Goal: Task Accomplishment & Management: Use online tool/utility

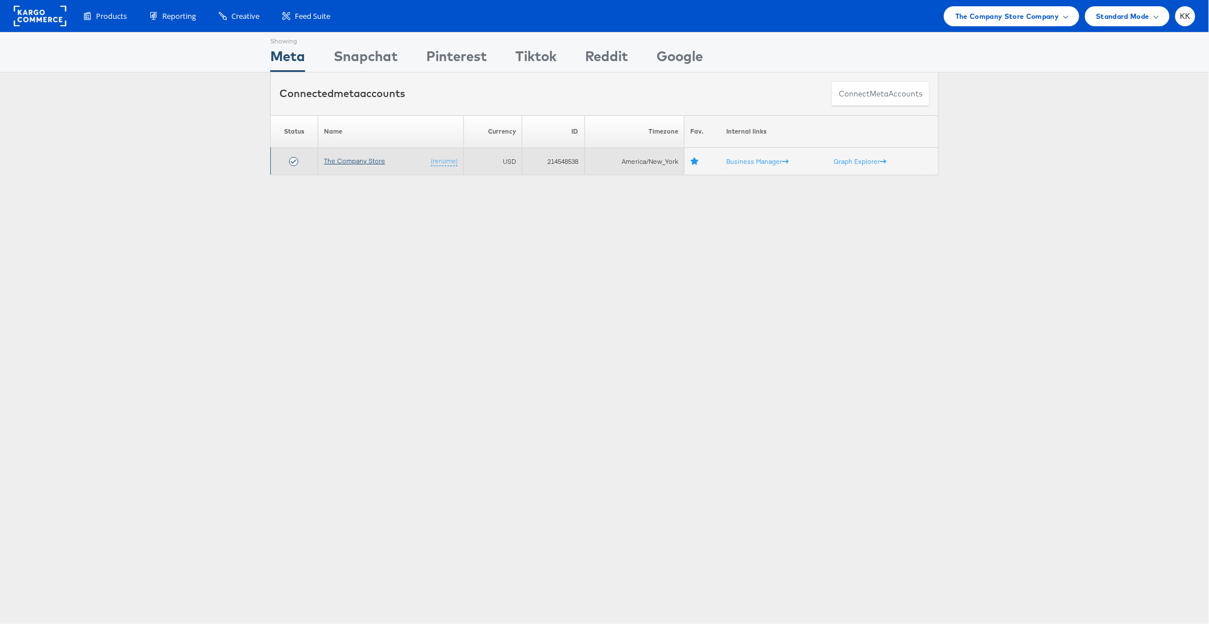
click at [344, 163] on link "The Company Store" at bounding box center [354, 161] width 61 height 9
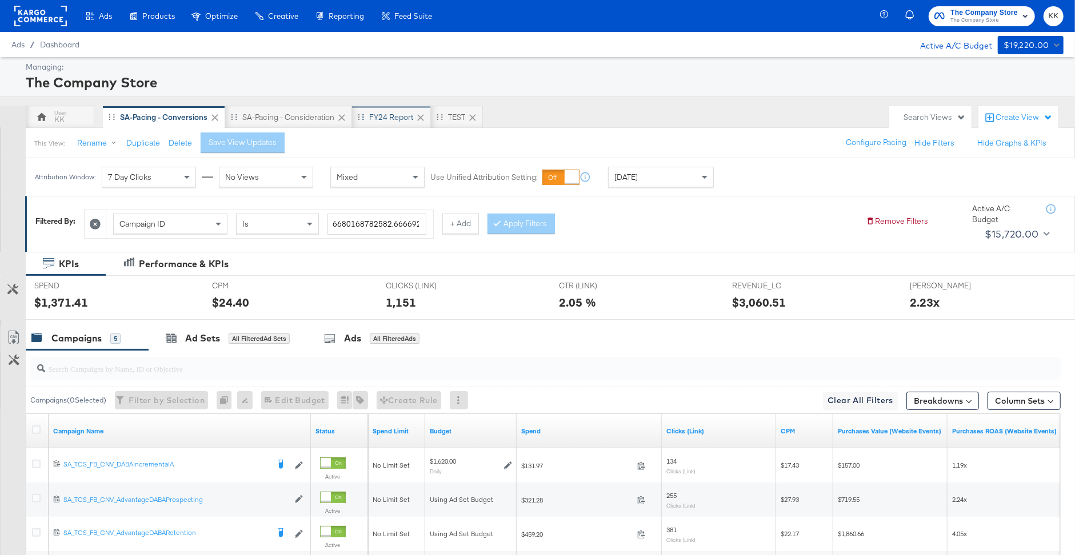
click at [386, 116] on div "FY24 Report" at bounding box center [391, 117] width 44 height 11
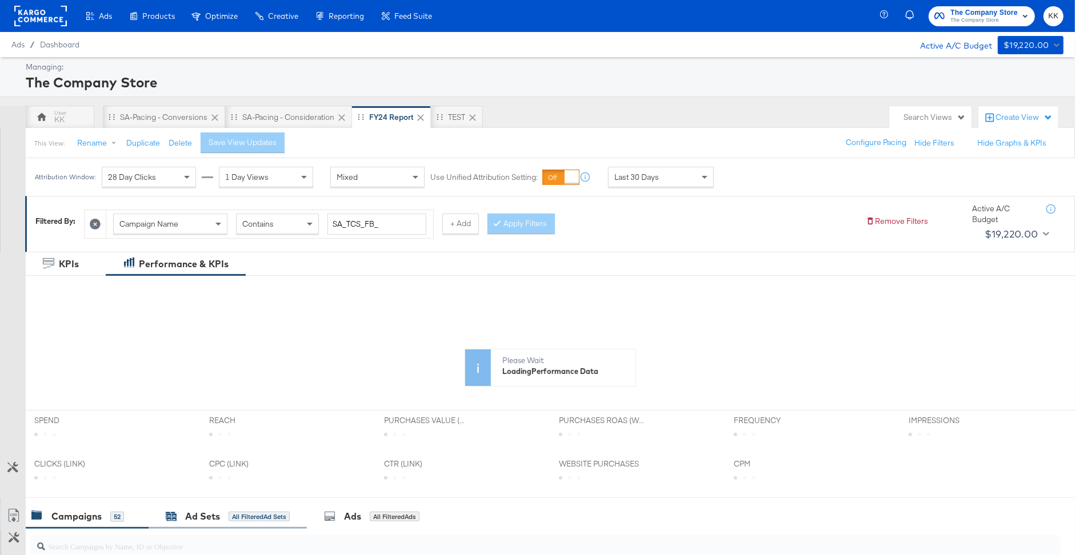
click at [197, 512] on div "Ad Sets" at bounding box center [202, 516] width 35 height 13
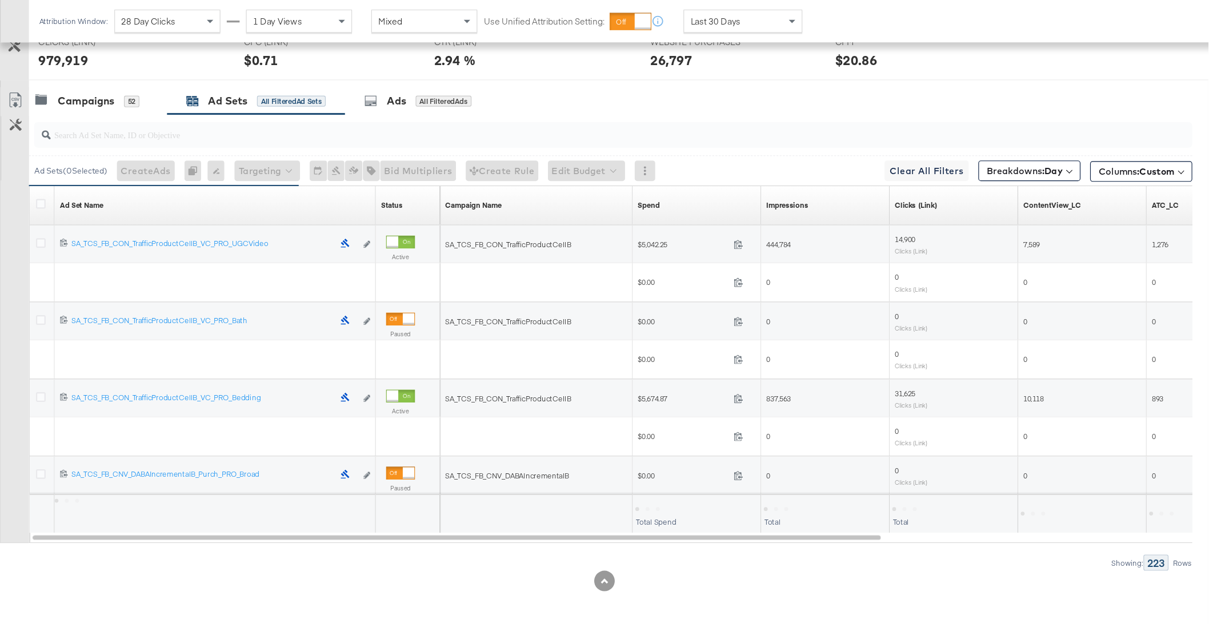
scroll to position [470, 0]
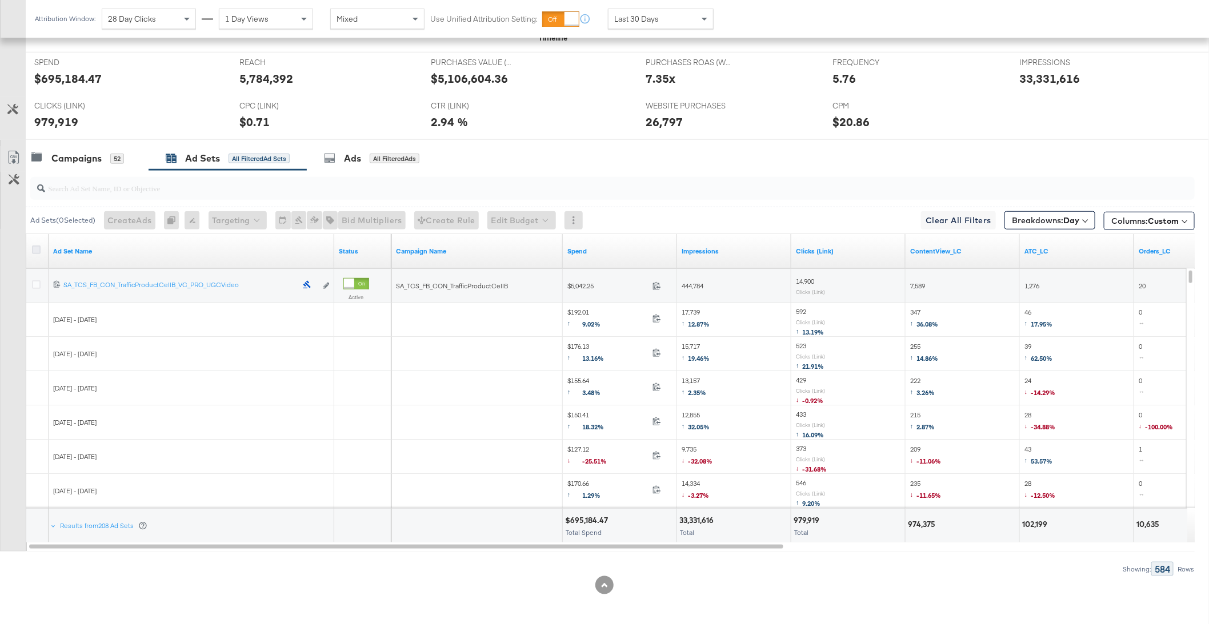
click at [38, 250] on icon at bounding box center [36, 250] width 9 height 9
click at [0, 0] on input "checkbox" at bounding box center [0, 0] width 0 height 0
click at [13, 151] on icon at bounding box center [14, 158] width 14 height 14
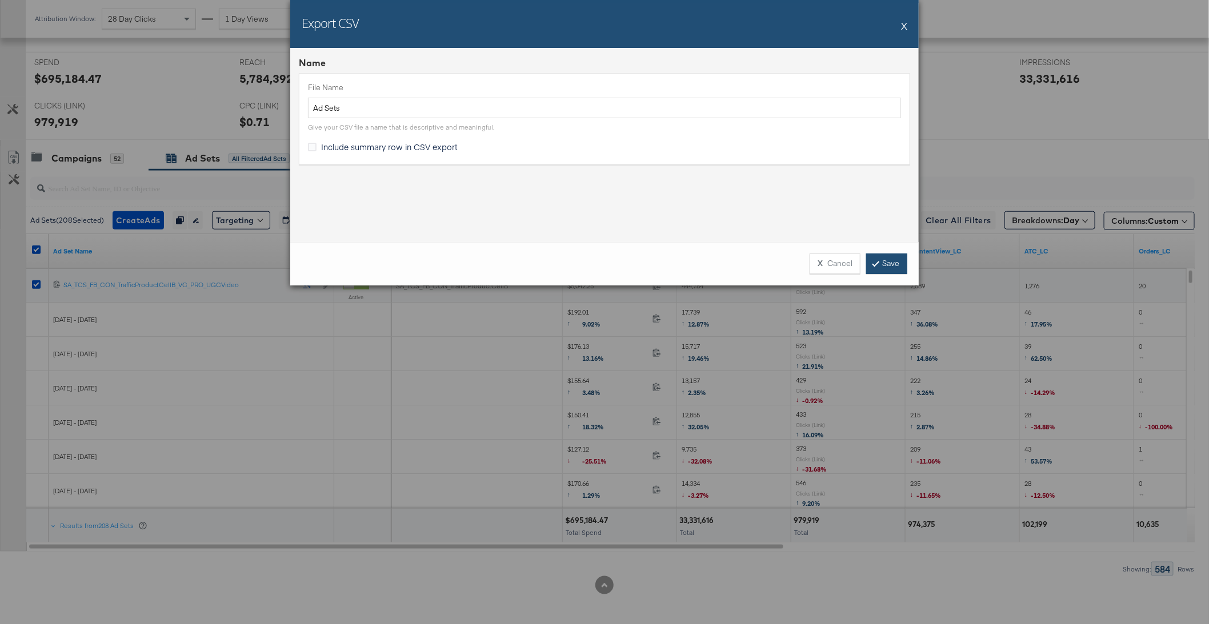
click at [883, 271] on link "Save" at bounding box center [886, 264] width 41 height 21
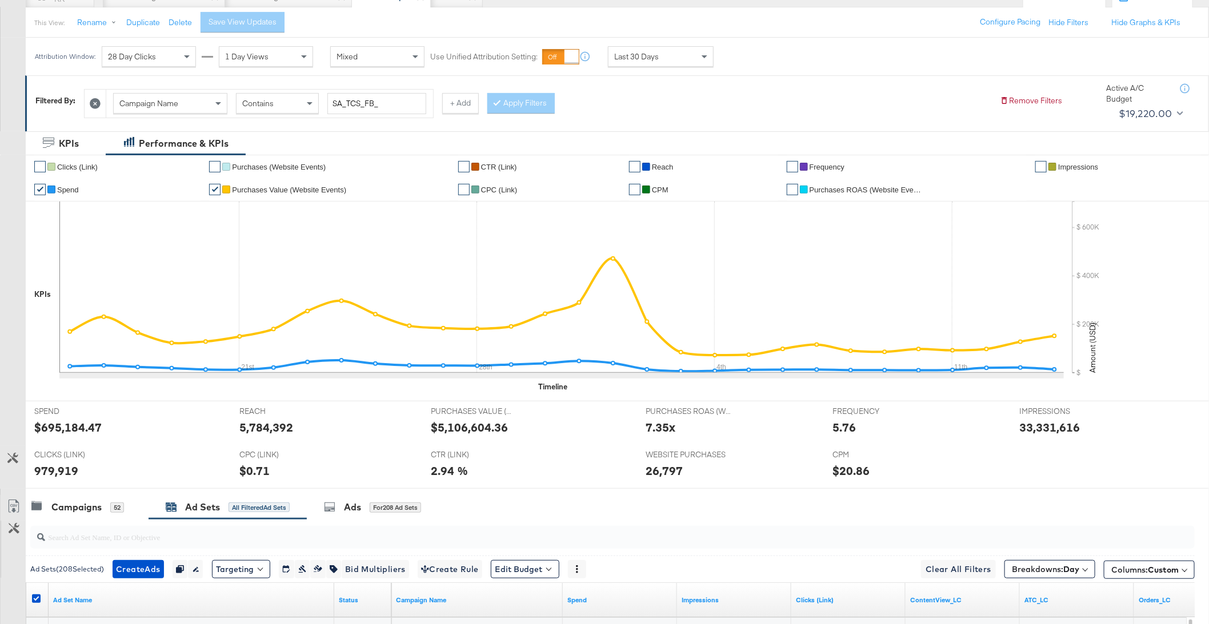
scroll to position [91, 0]
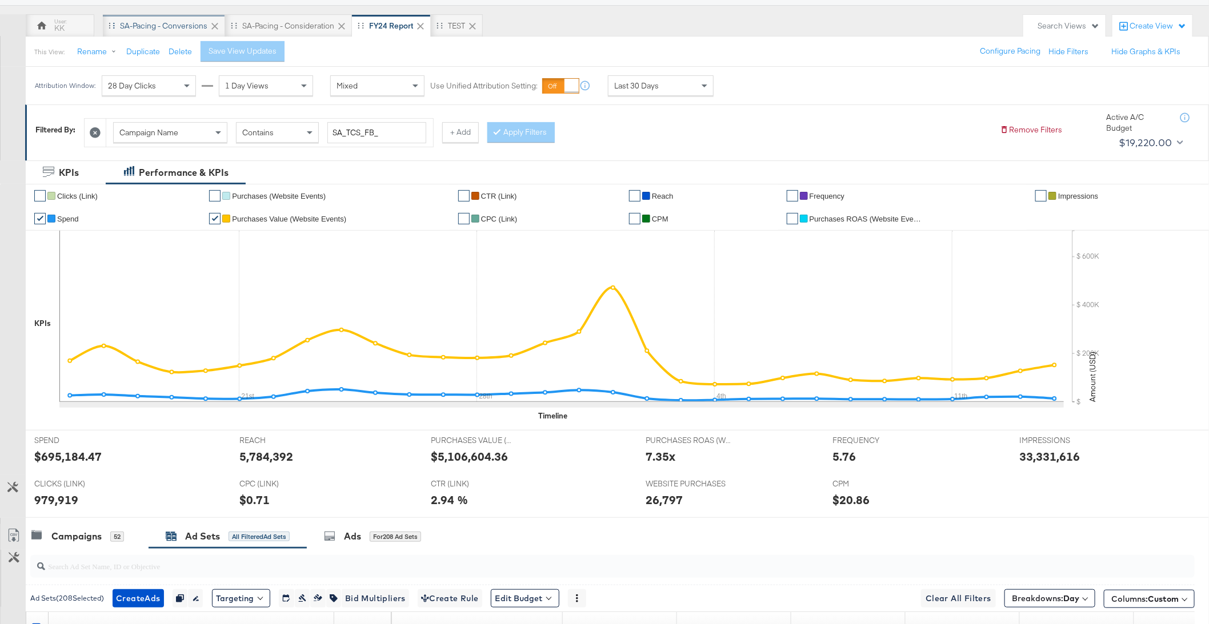
click at [162, 24] on div "SA-Pacing - Conversions" at bounding box center [163, 26] width 87 height 11
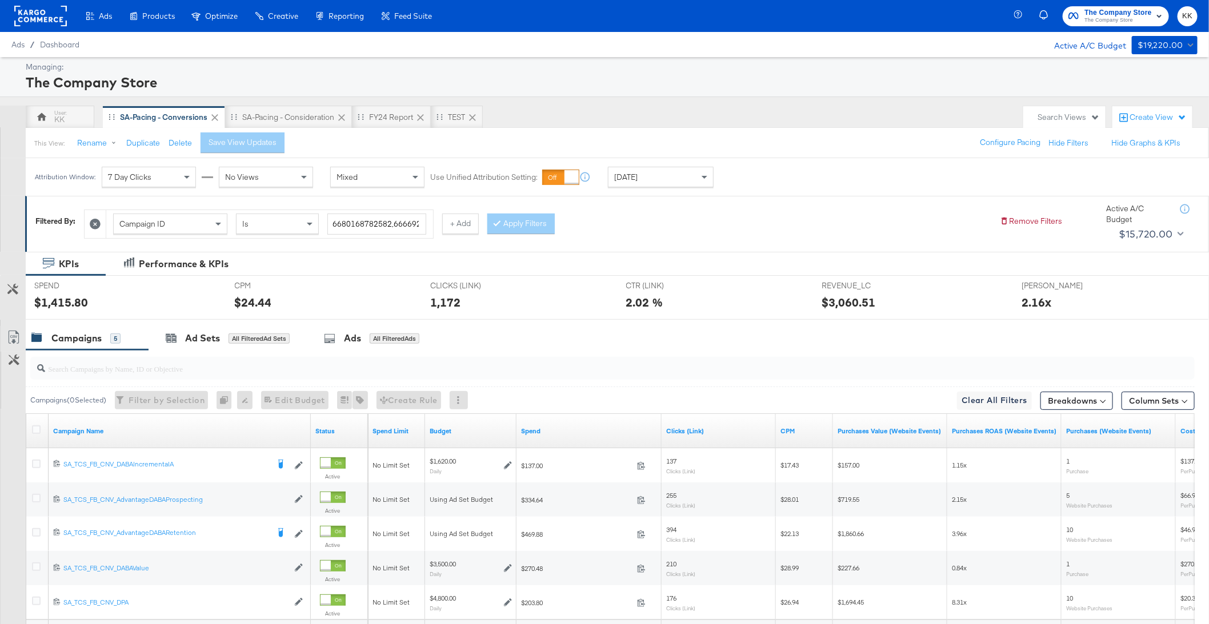
click at [51, 27] on div at bounding box center [40, 16] width 53 height 32
click at [45, 21] on rect at bounding box center [40, 16] width 53 height 21
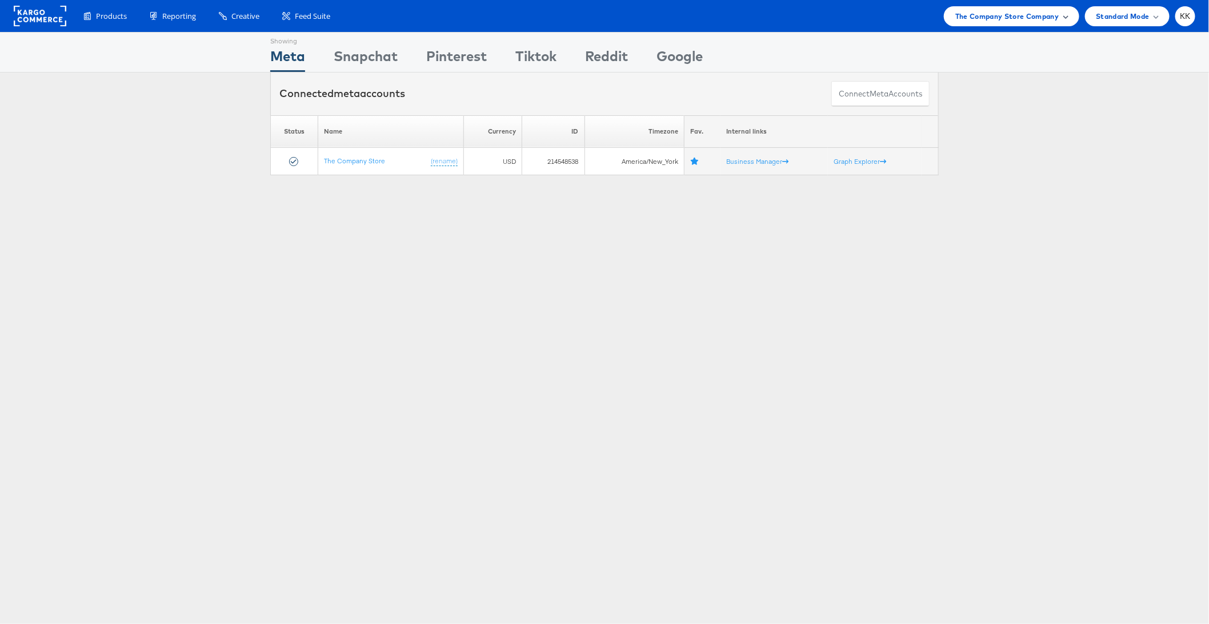
click at [1012, 22] on div "The Company Store Company" at bounding box center [1011, 16] width 135 height 20
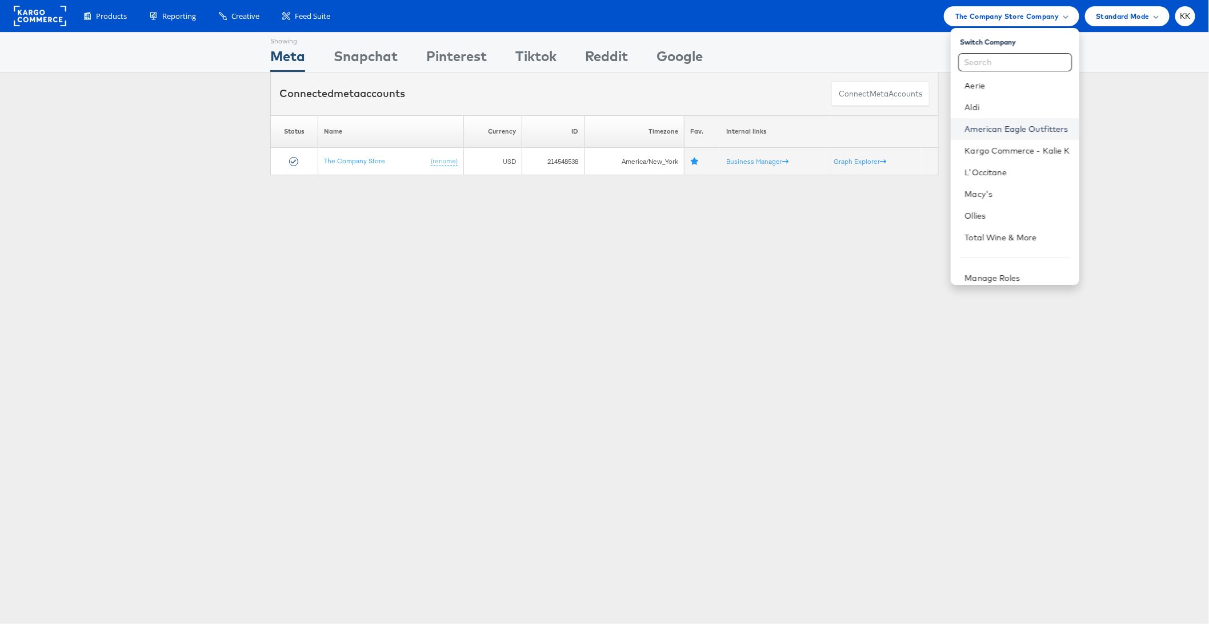
click at [1009, 125] on link "American Eagle Outfitters" at bounding box center [1016, 128] width 105 height 11
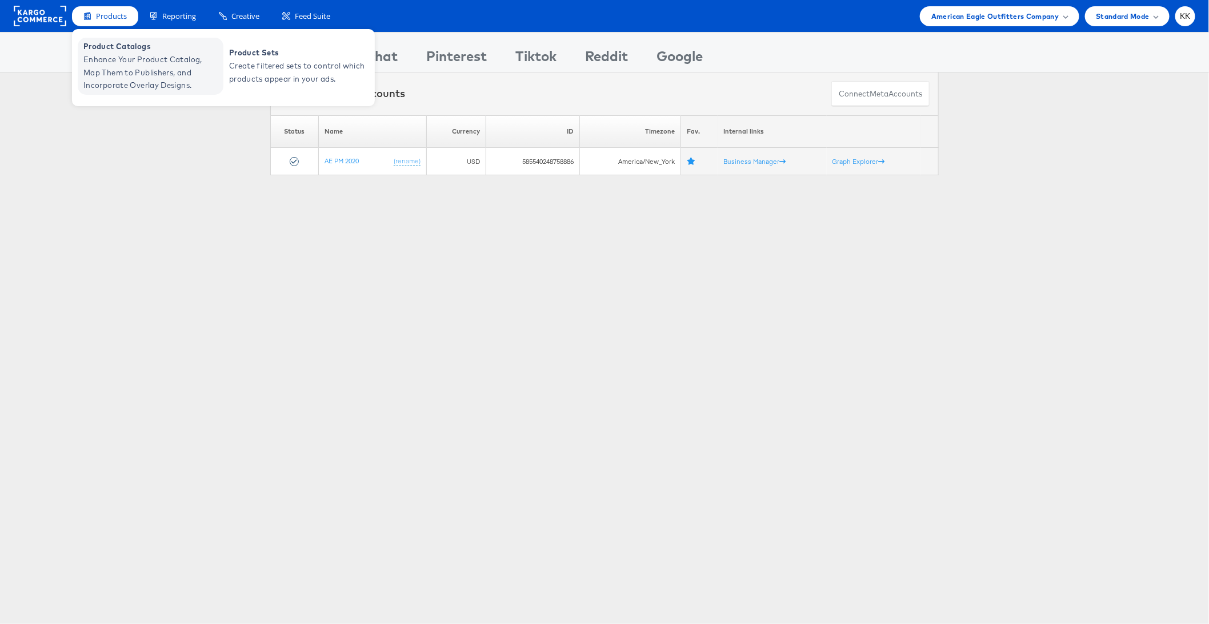
click at [108, 78] on span "Enhance Your Product Catalog, Map Them to Publishers, and Incorporate Overlay D…" at bounding box center [151, 72] width 137 height 39
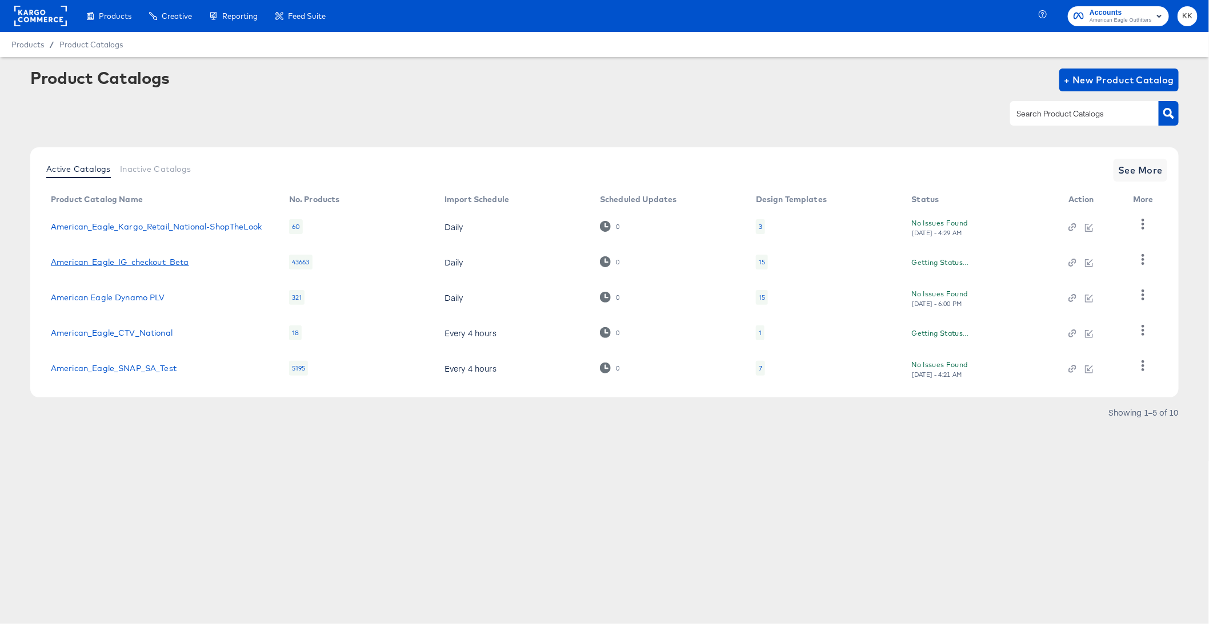
click at [98, 263] on link "American_Eagle_IG_checkout_Beta" at bounding box center [120, 262] width 138 height 9
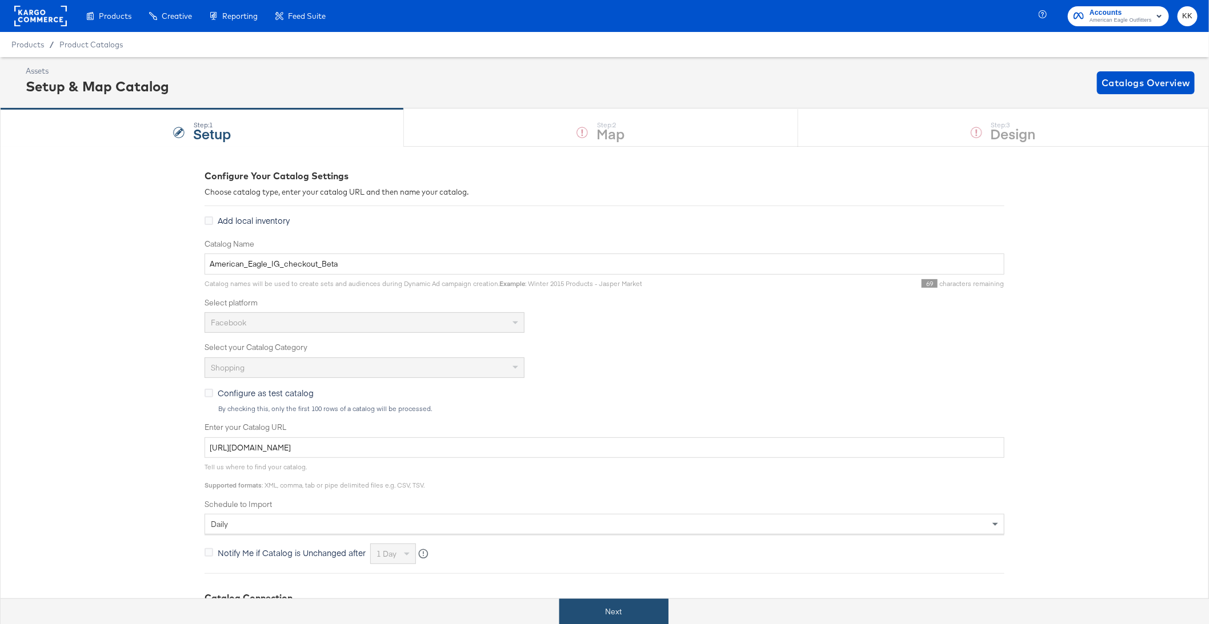
click at [598, 619] on button "Next" at bounding box center [613, 612] width 109 height 26
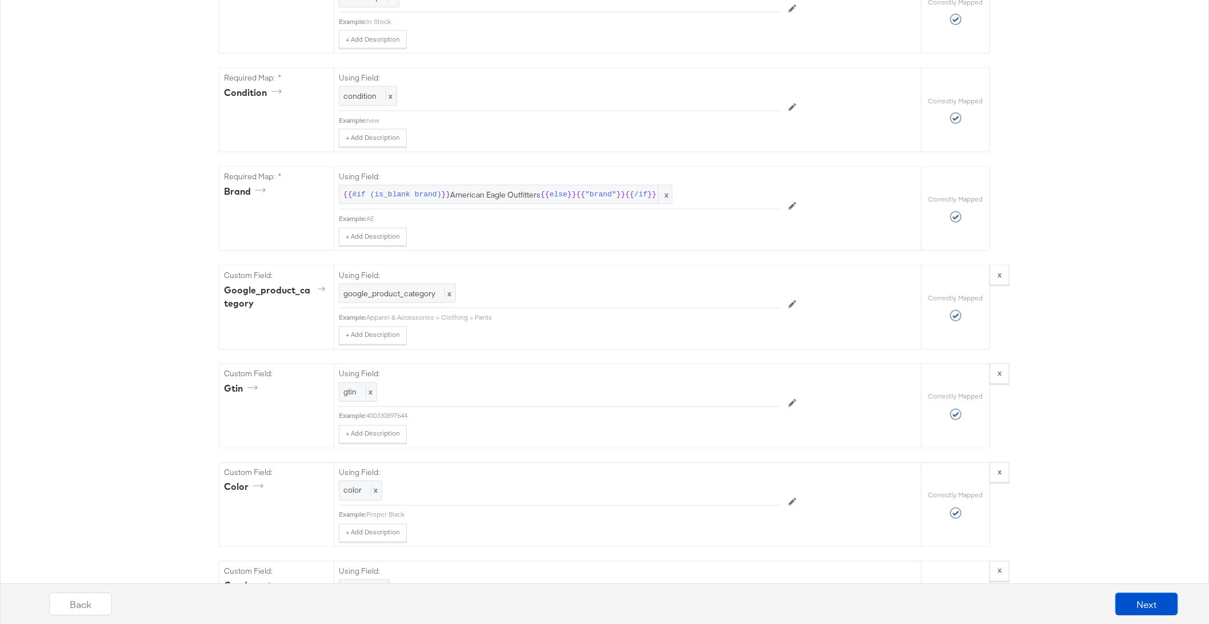
scroll to position [1003, 0]
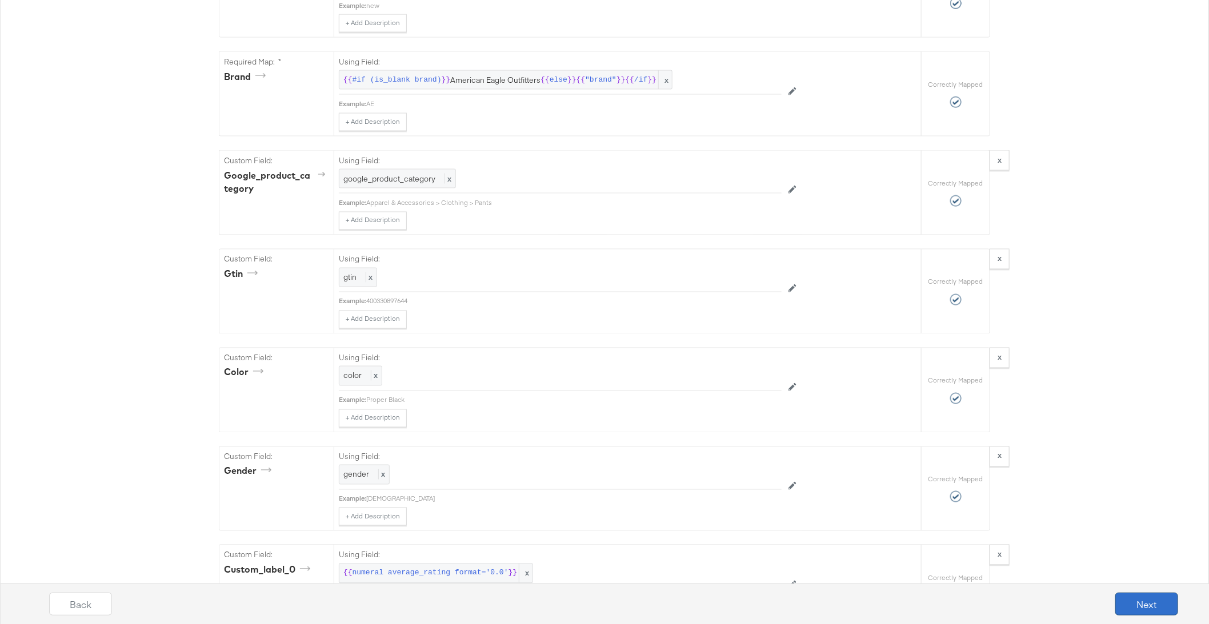
click at [1134, 603] on button "Next" at bounding box center [1146, 604] width 63 height 23
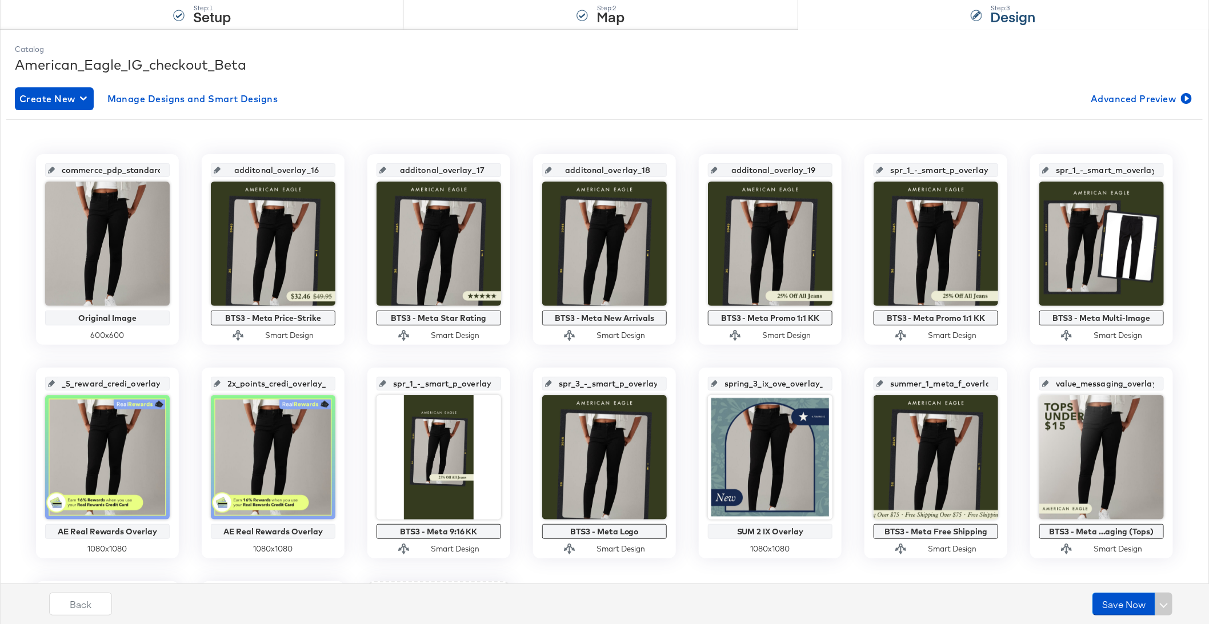
scroll to position [121, 0]
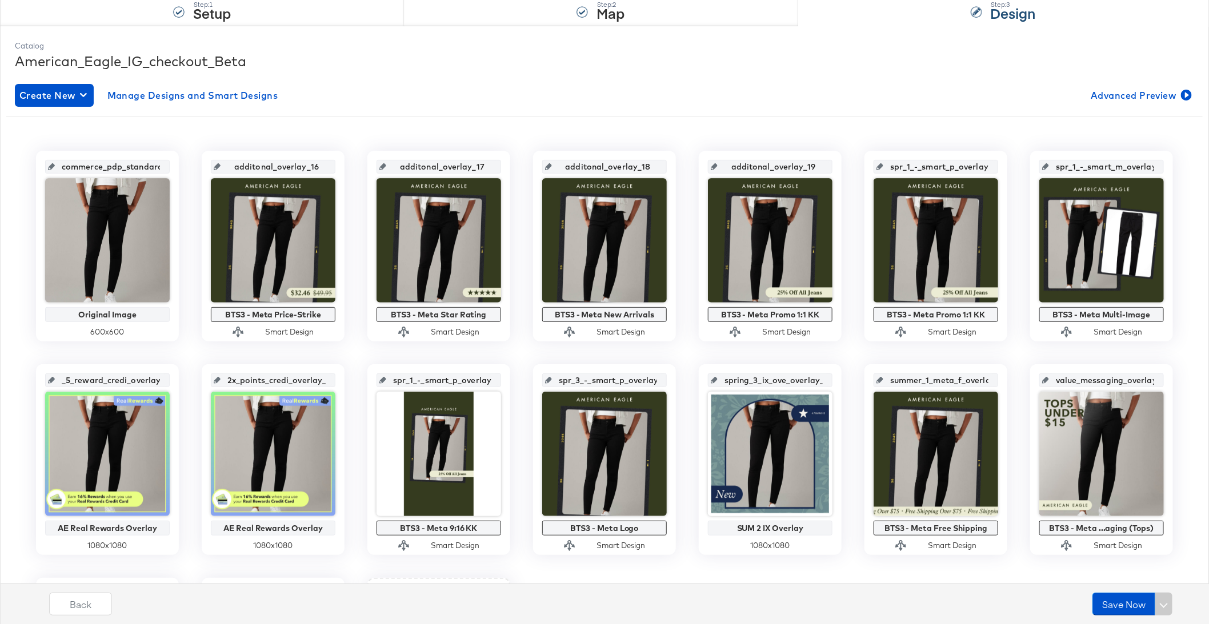
click at [950, 167] on input "spr_1_-_smart_p_overlay_12" at bounding box center [939, 162] width 112 height 31
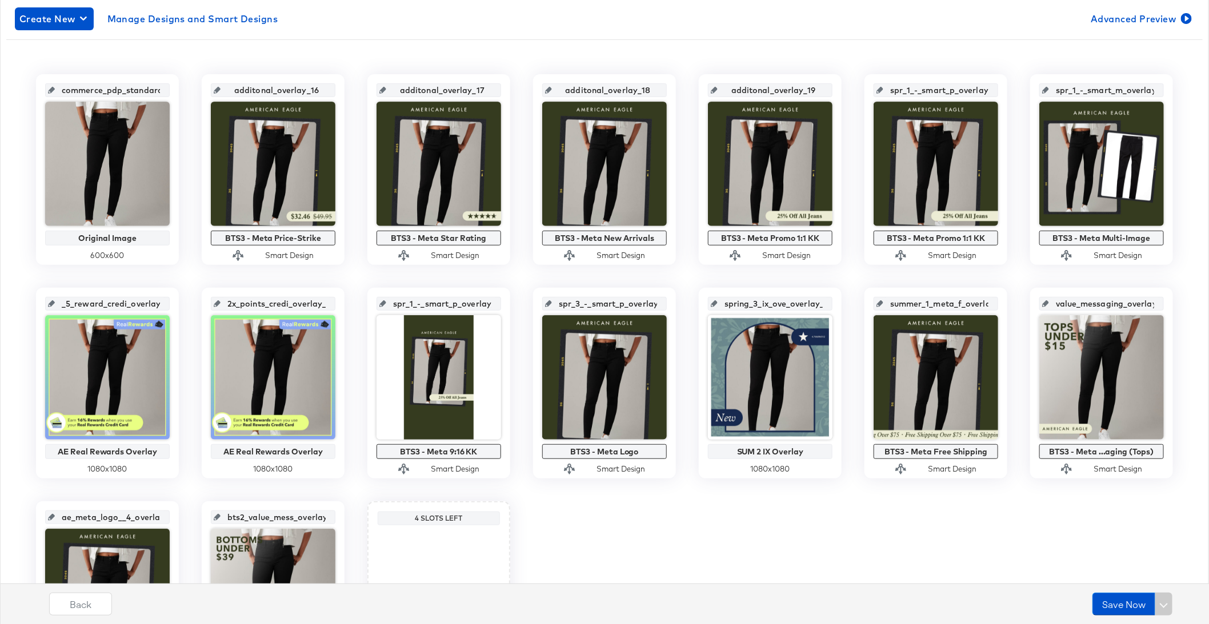
scroll to position [183, 0]
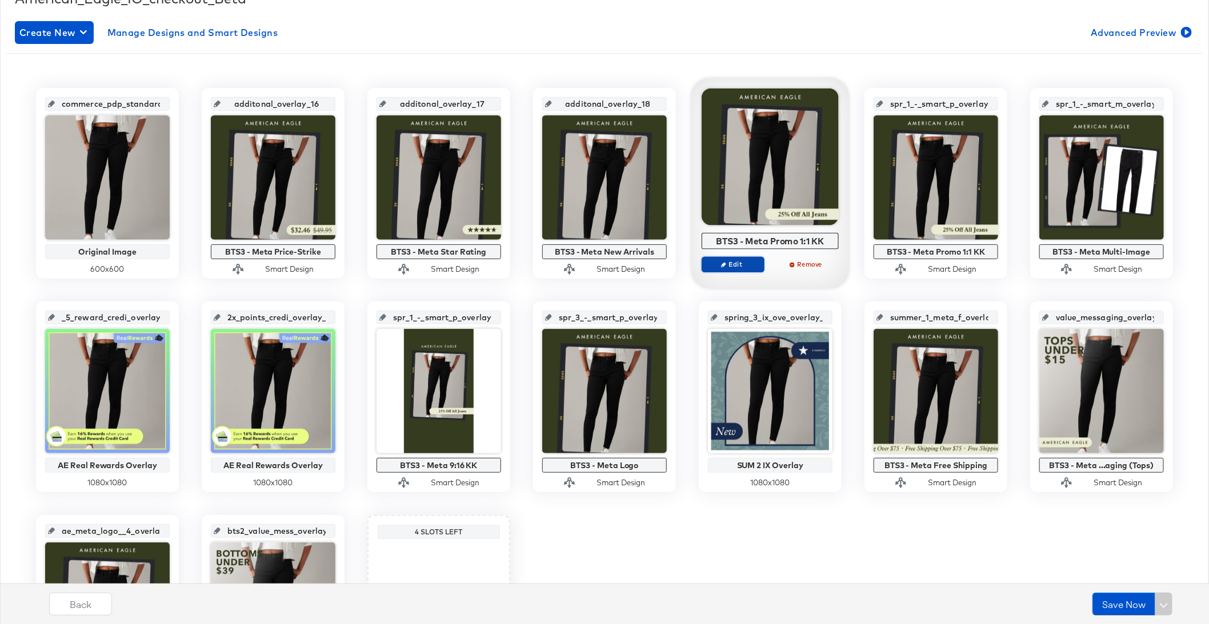
click at [744, 264] on span "Edit" at bounding box center [733, 264] width 53 height 9
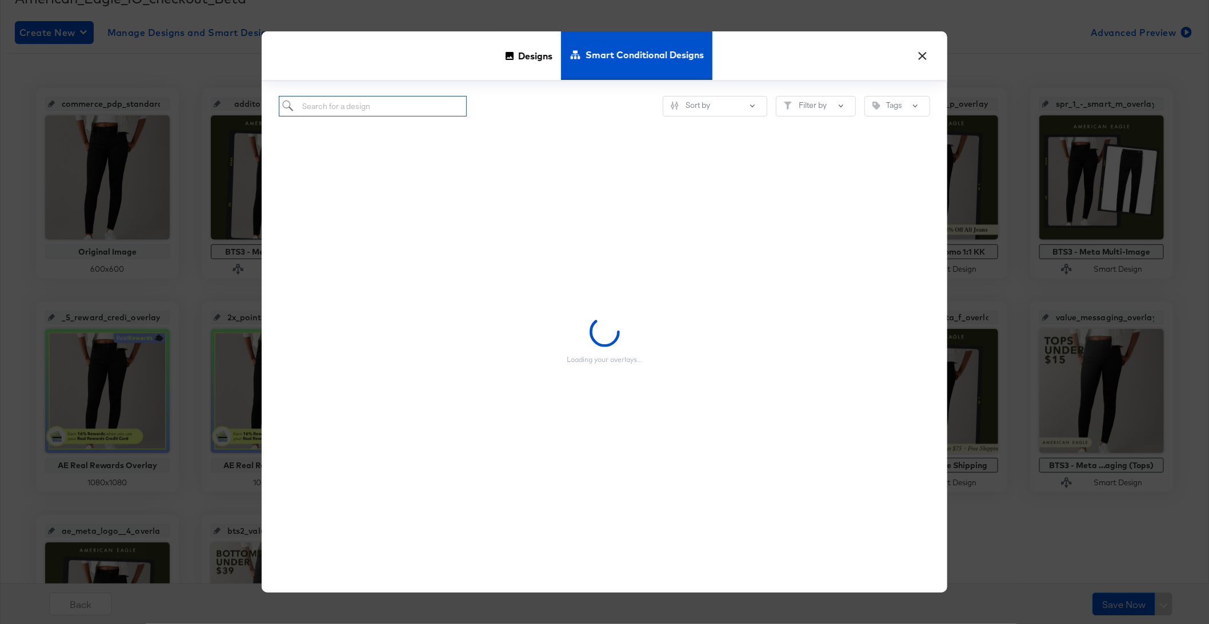
click at [391, 112] on input "search" at bounding box center [373, 106] width 188 height 21
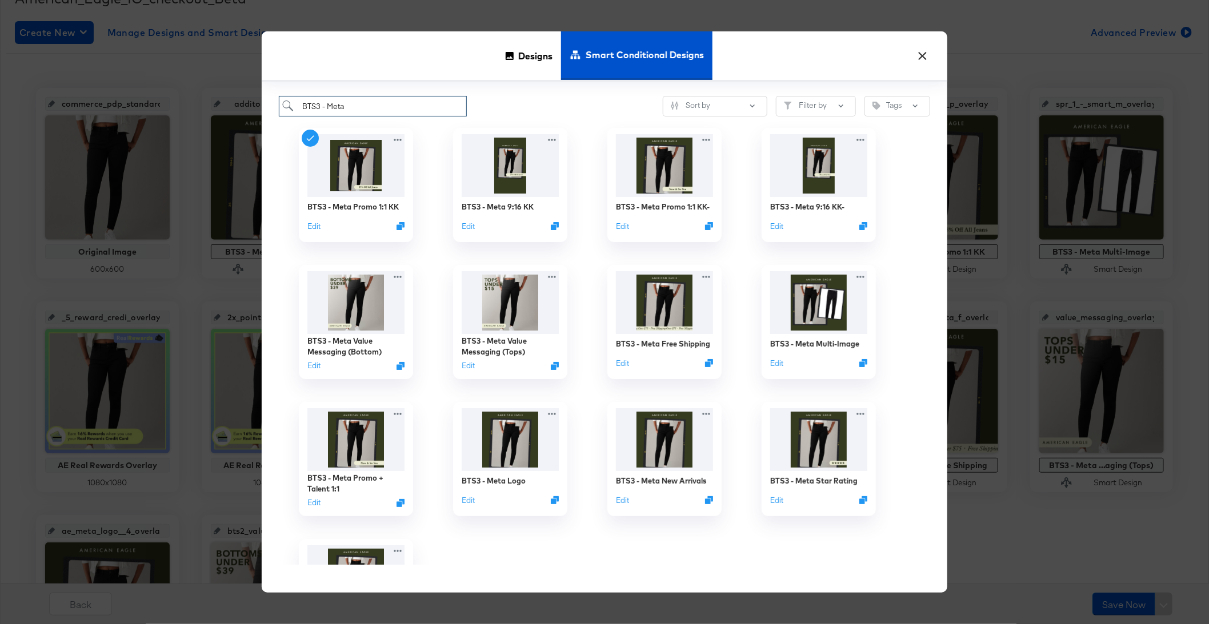
type input "BTS3 - Meta"
click at [593, 254] on div "BTS3 - Meta Free Shipping Edit" at bounding box center [664, 322] width 154 height 137
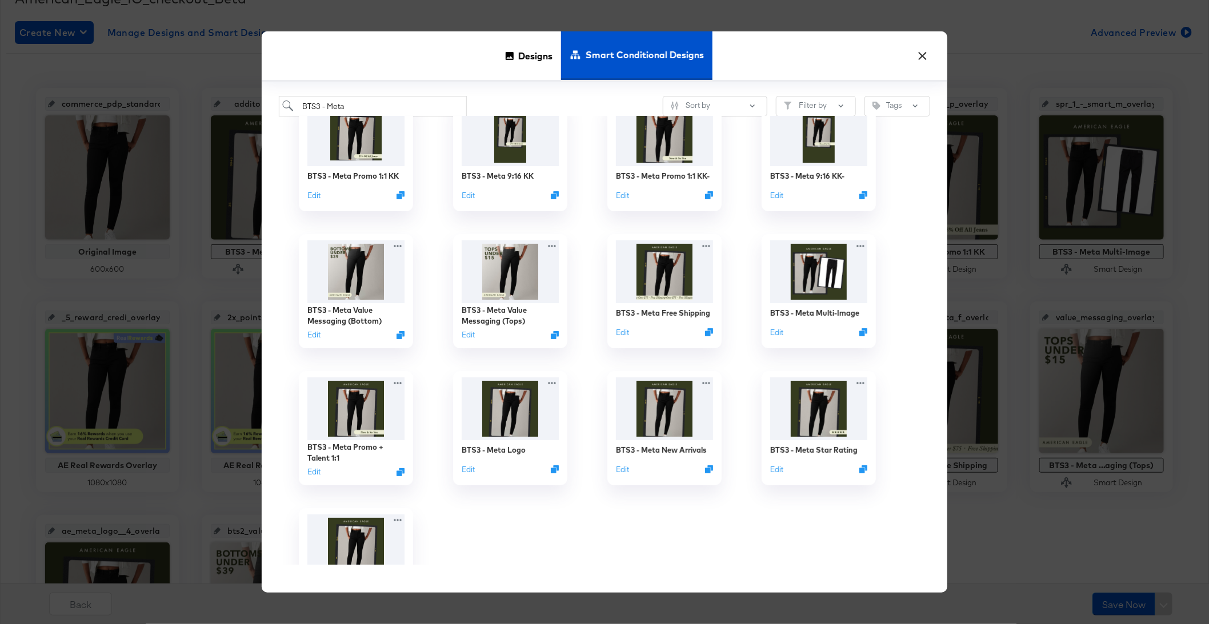
scroll to position [60, 0]
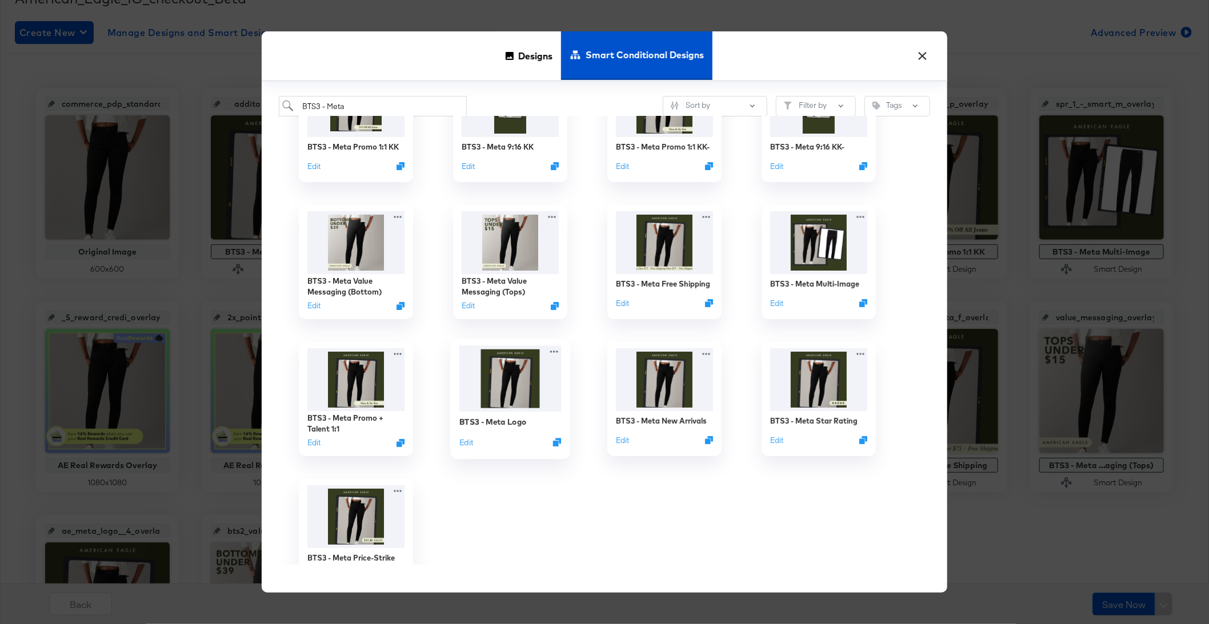
click at [506, 381] on img at bounding box center [510, 379] width 102 height 66
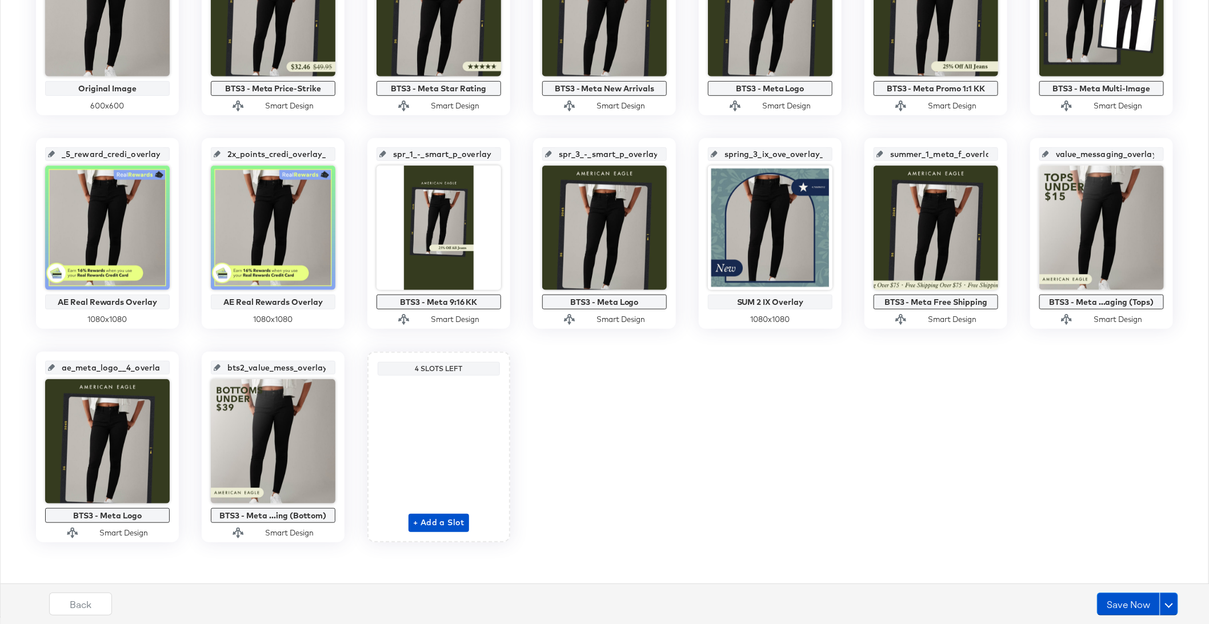
scroll to position [346, 0]
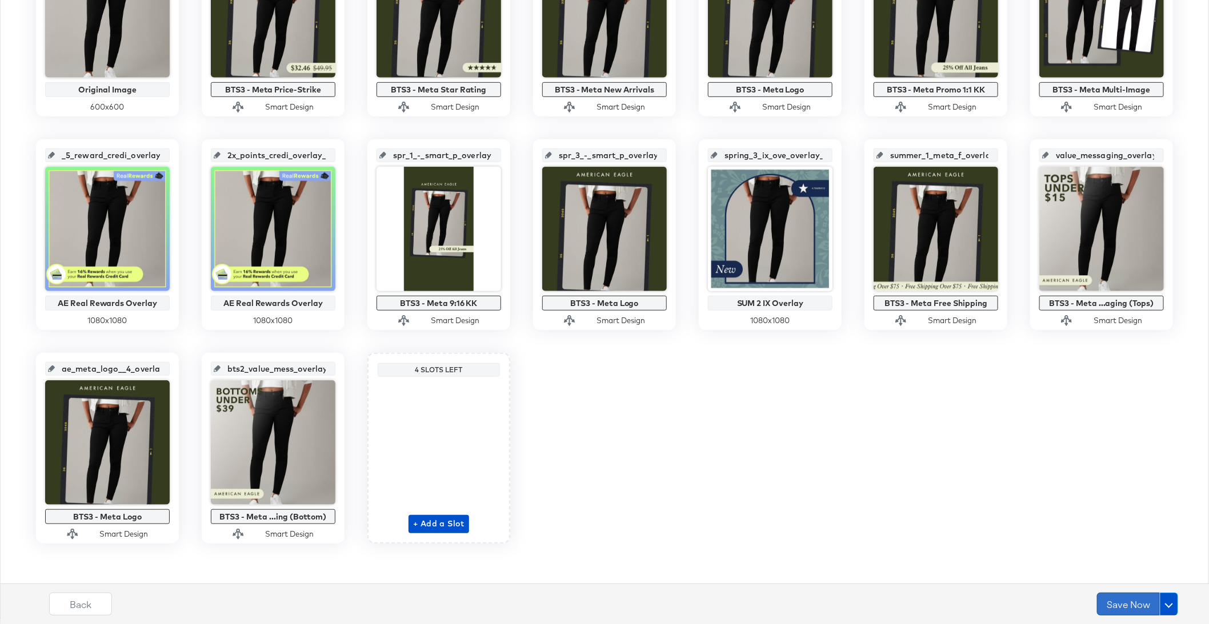
click at [1109, 598] on button "Save Now" at bounding box center [1128, 604] width 63 height 23
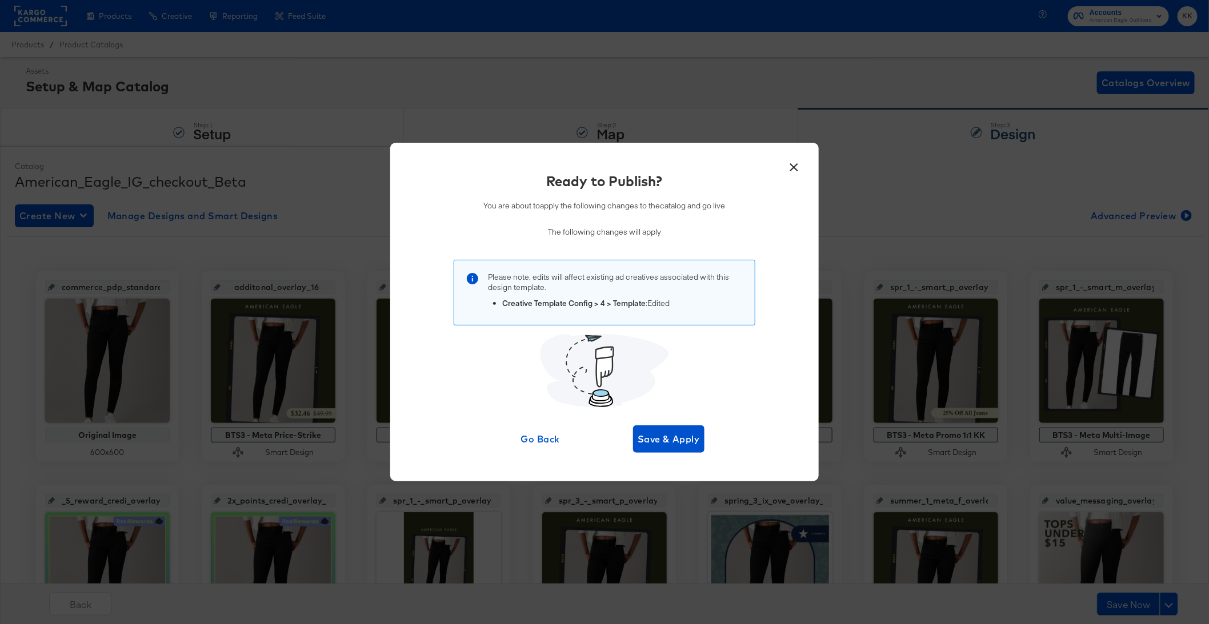
click at [683, 455] on div "× Ready to Publish? You are about to apply the following changes to the catalog…" at bounding box center [604, 312] width 428 height 338
click at [678, 443] on span "Save & Apply" at bounding box center [669, 439] width 62 height 16
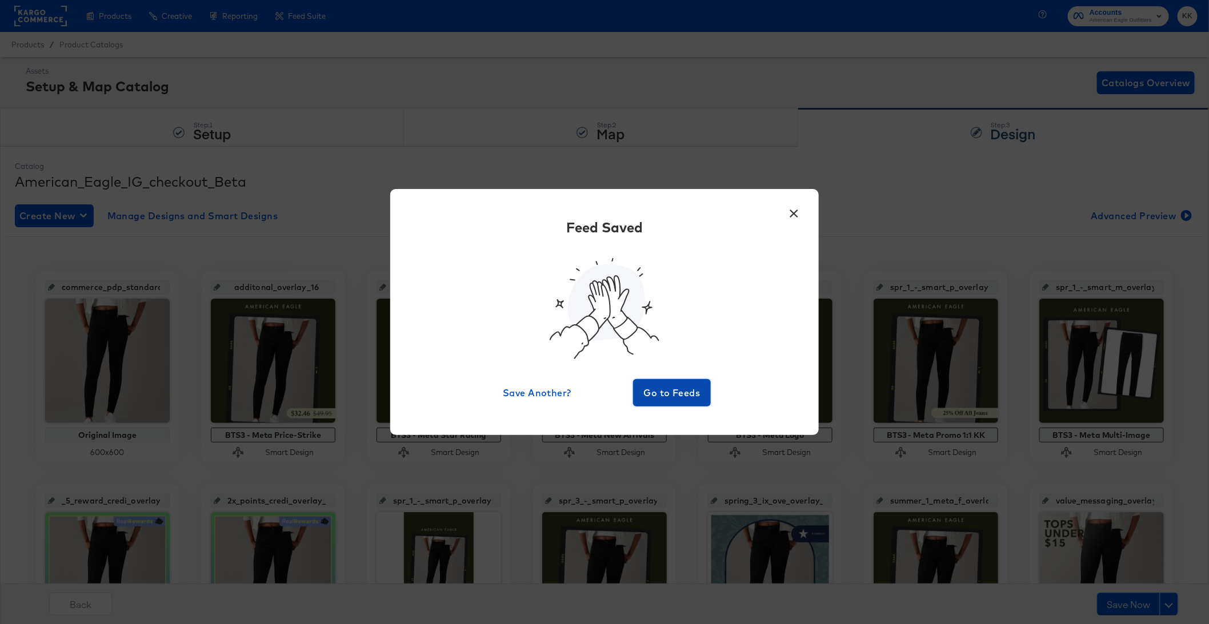
click at [693, 384] on button "Go to Feeds" at bounding box center [672, 392] width 78 height 27
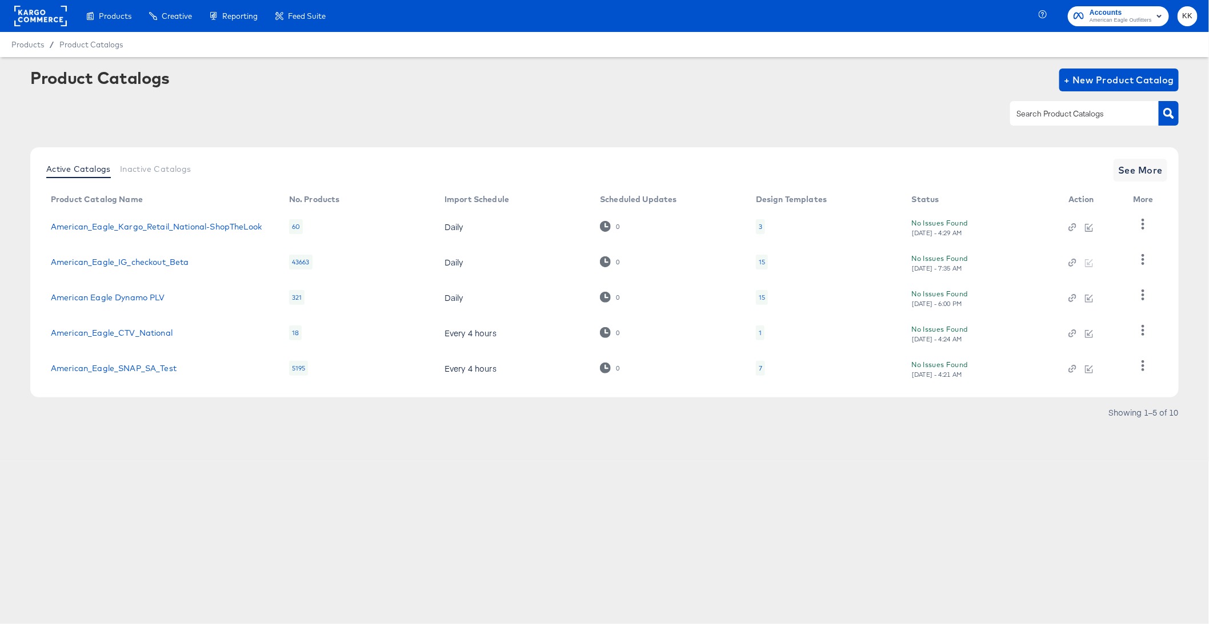
click at [50, 22] on rect at bounding box center [40, 16] width 53 height 21
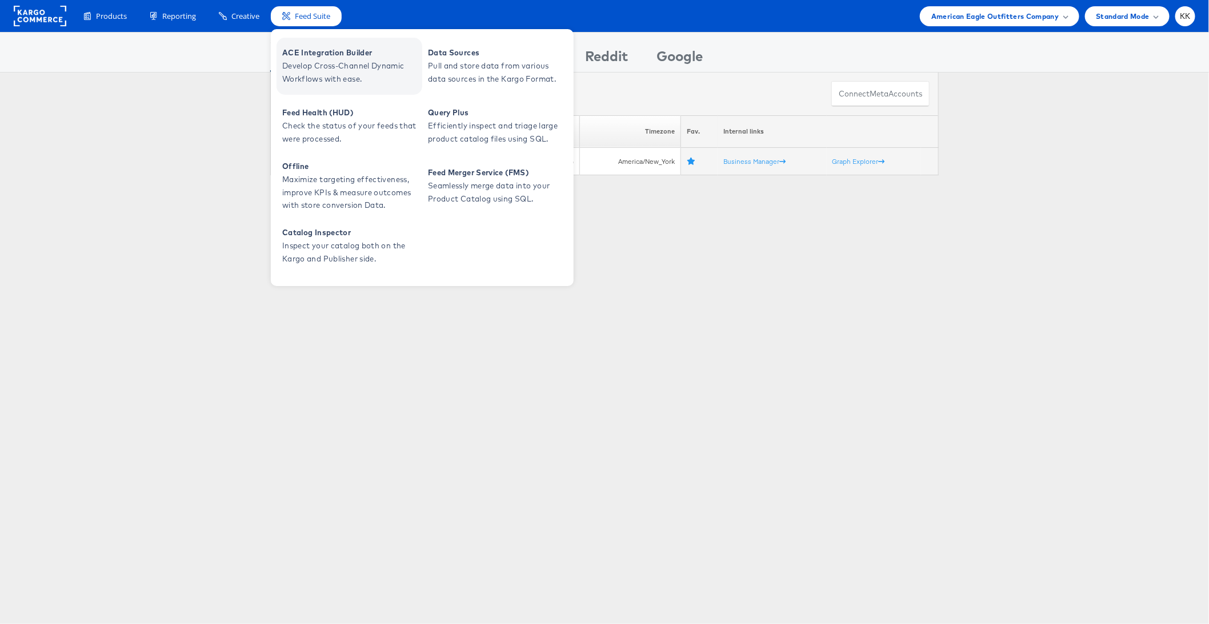
click at [306, 45] on link "ACE Integration Builder Develop Cross-Channel Dynamic Workflows with ease." at bounding box center [349, 66] width 146 height 57
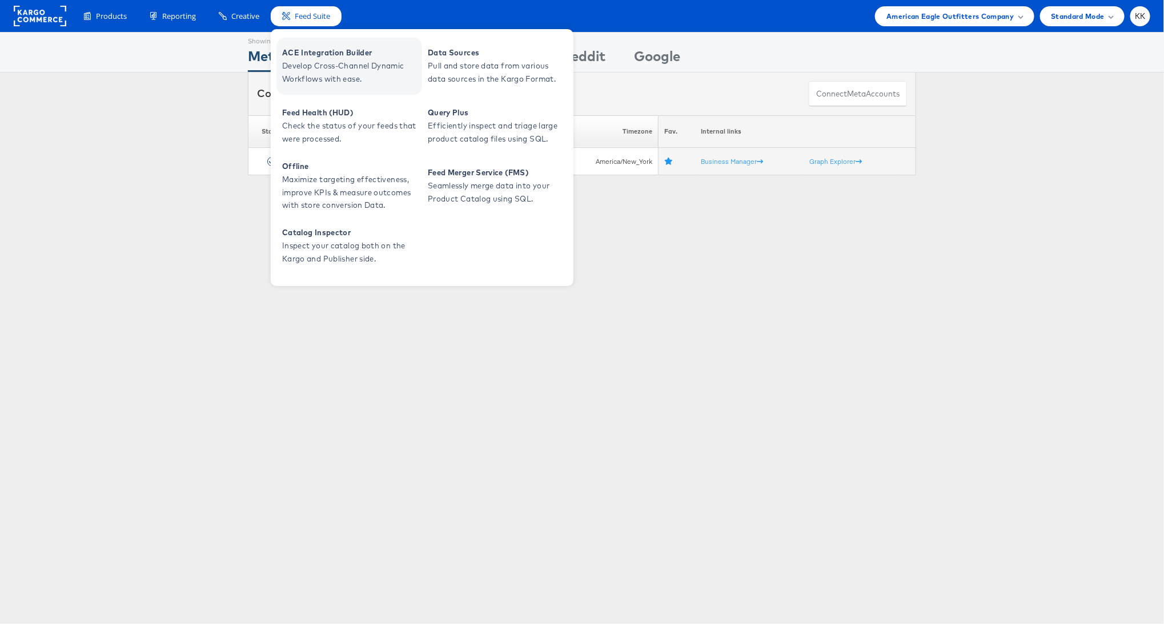
click at [330, 64] on span "Develop Cross-Channel Dynamic Workflows with ease." at bounding box center [350, 72] width 137 height 26
